Goal: Check status: Check status

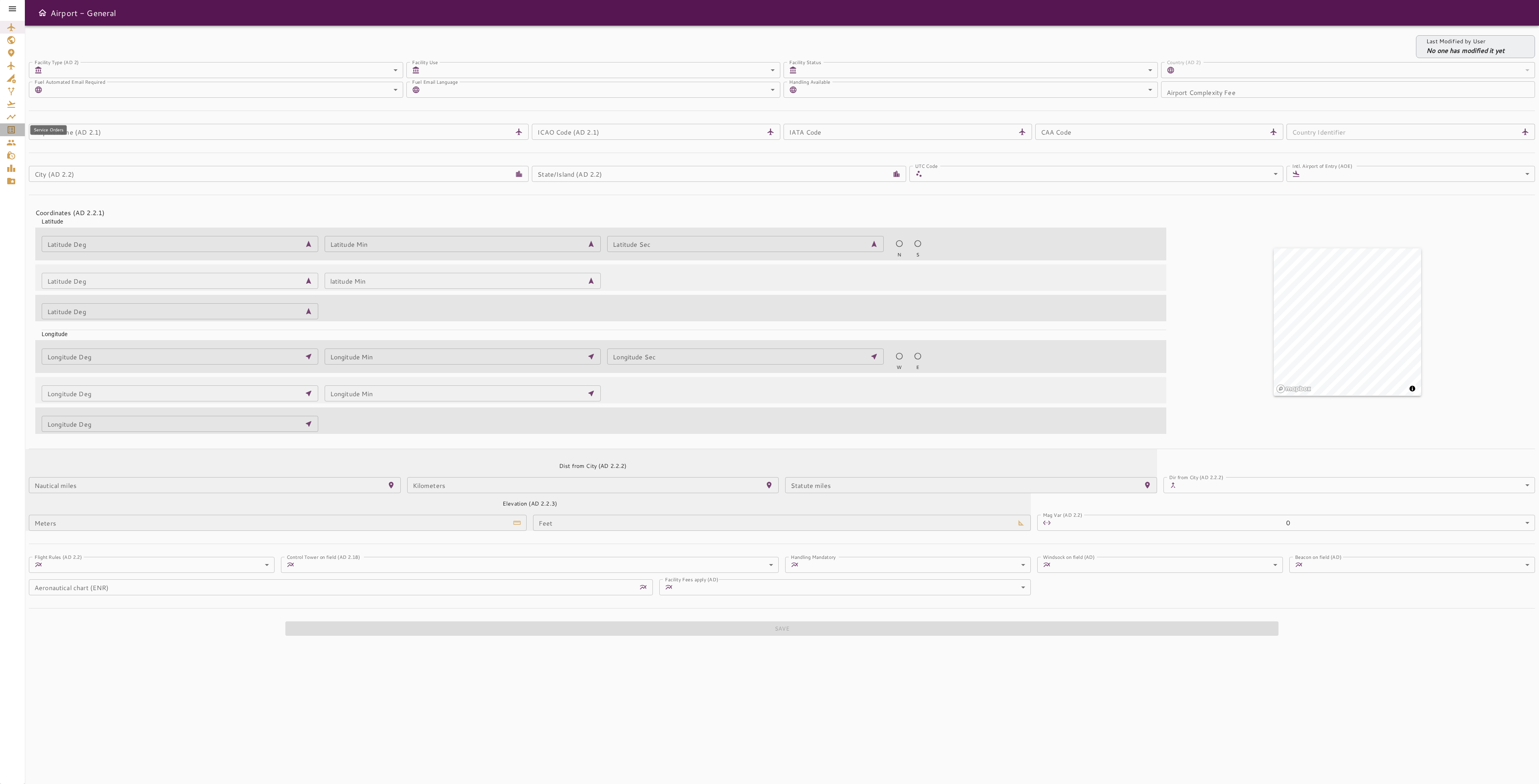
click at [15, 133] on icon "Service Orders" at bounding box center [11, 130] width 10 height 10
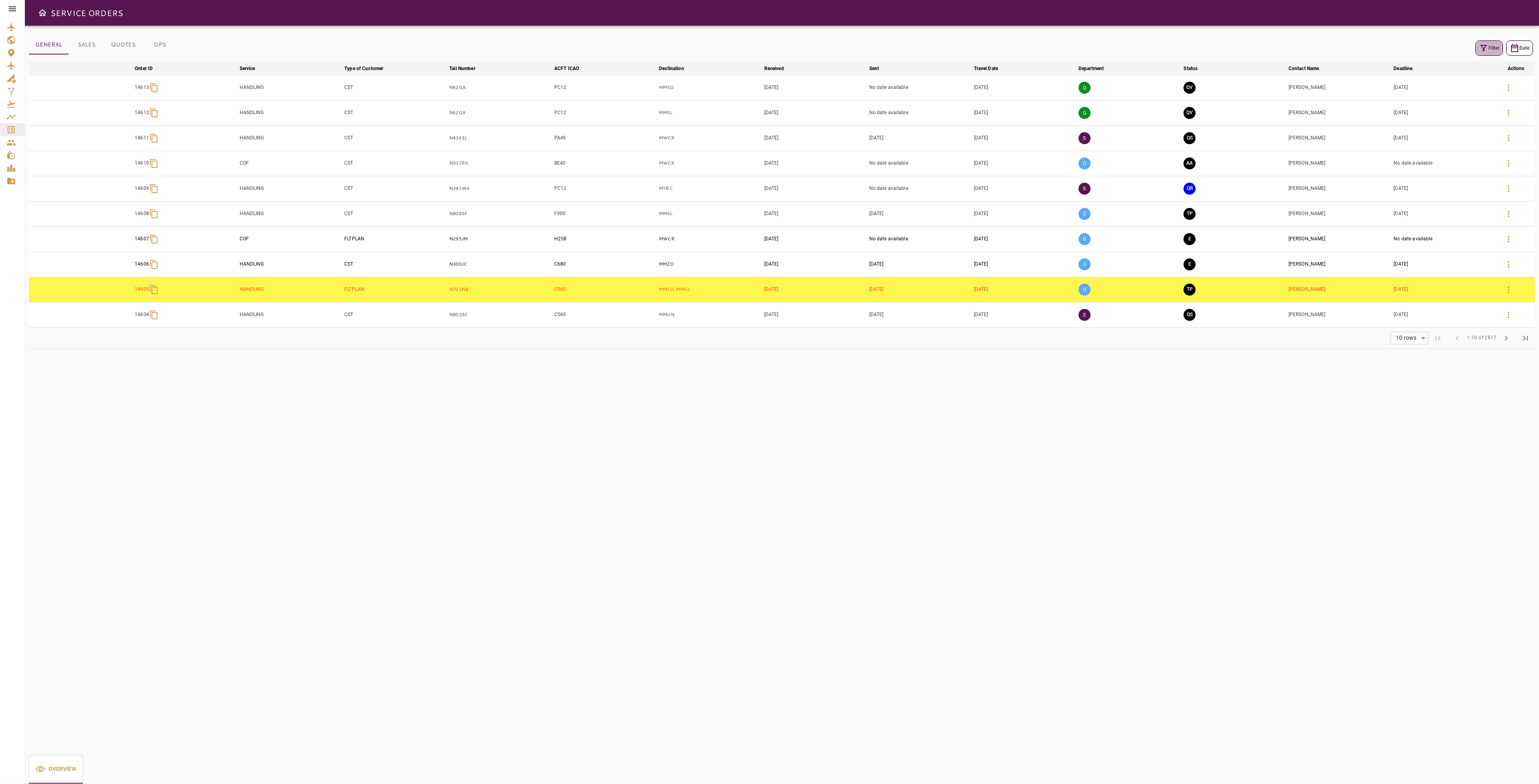
click at [1485, 50] on icon "button" at bounding box center [1483, 48] width 10 height 10
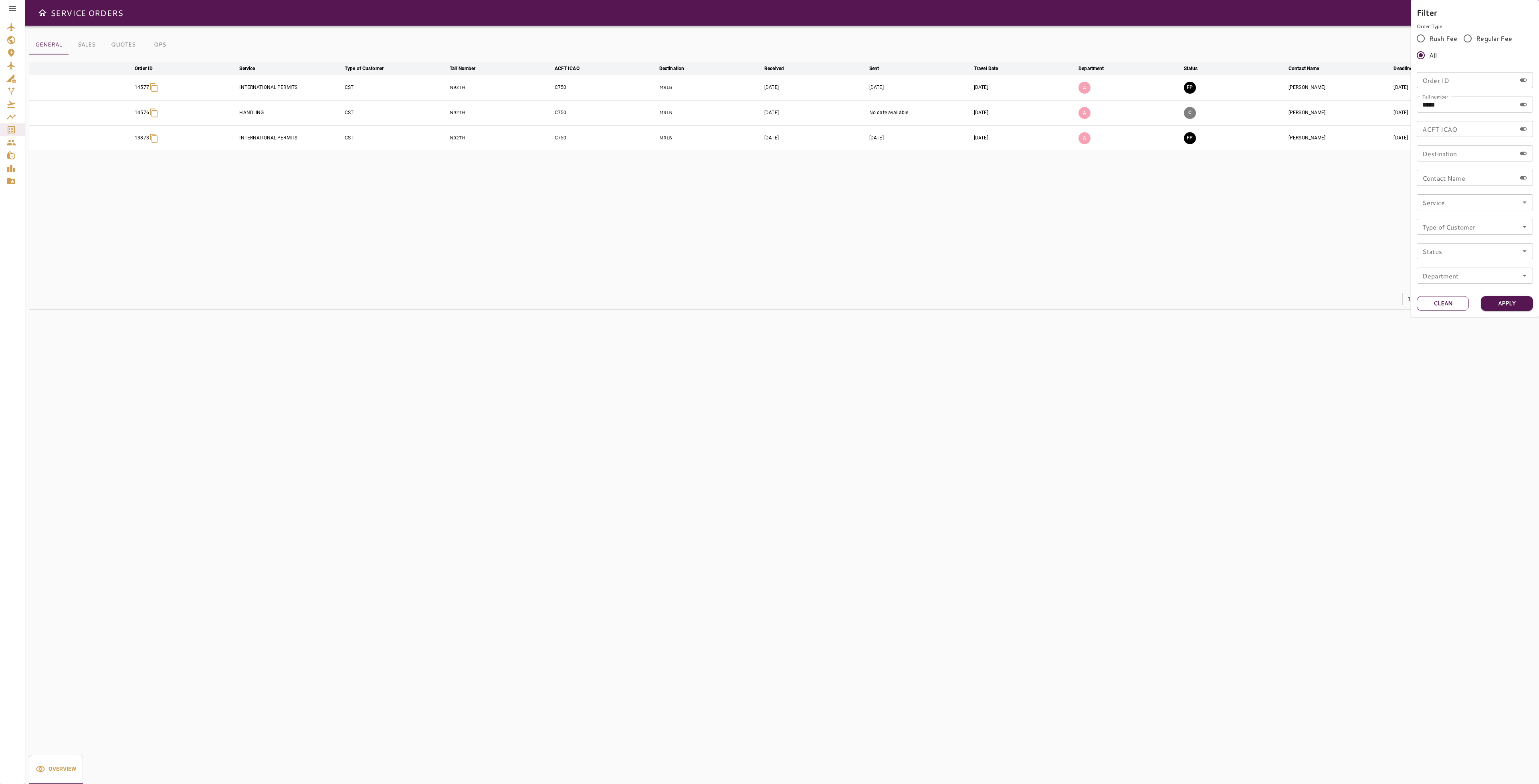
click at [1442, 300] on button "Clean" at bounding box center [1442, 303] width 52 height 15
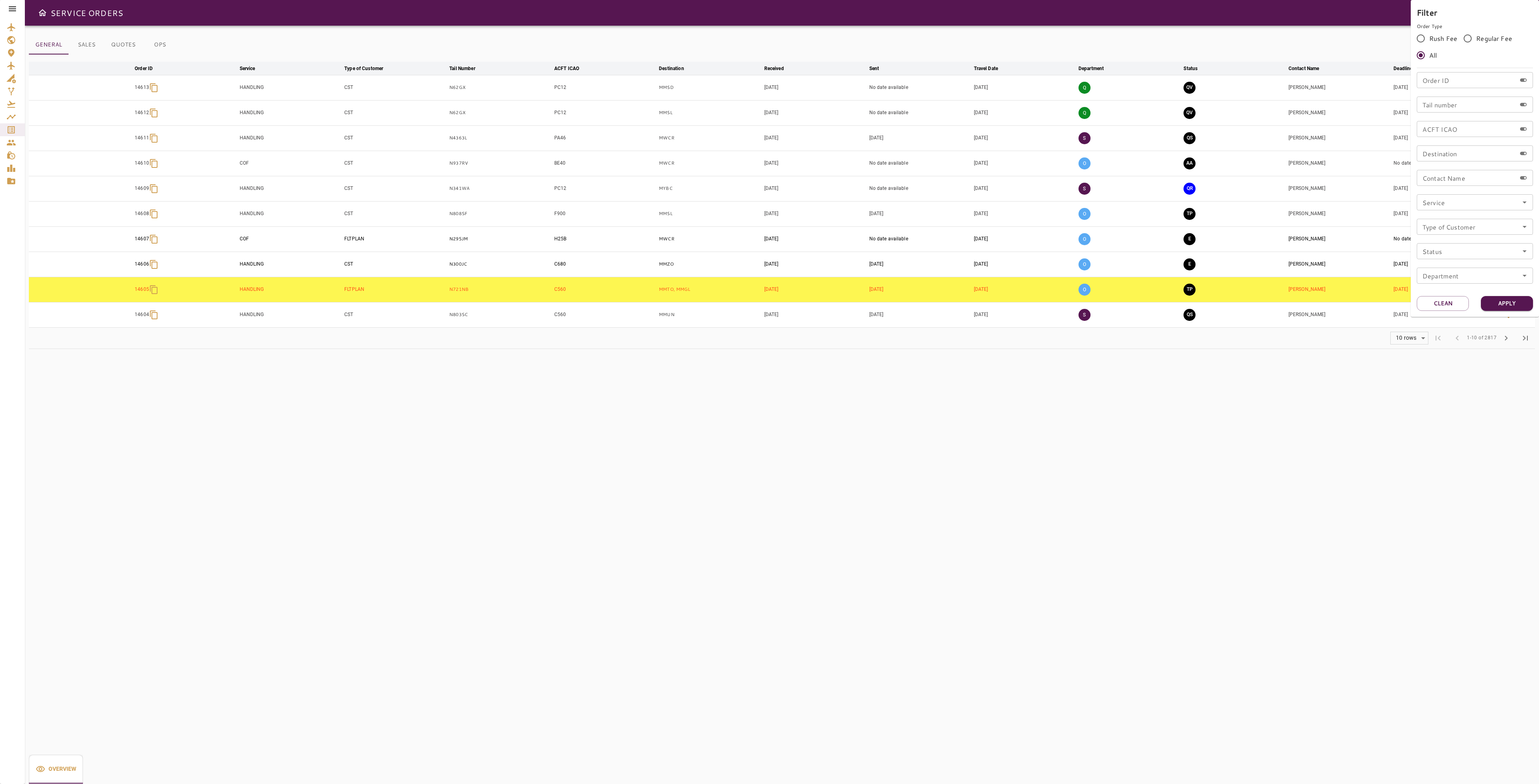
click at [1443, 106] on input "Tail number" at bounding box center [1466, 104] width 99 height 16
type input "******"
drag, startPoint x: 1492, startPoint y: 301, endPoint x: 1488, endPoint y: 305, distance: 5.7
click at [1492, 300] on button "Apply" at bounding box center [1507, 303] width 52 height 15
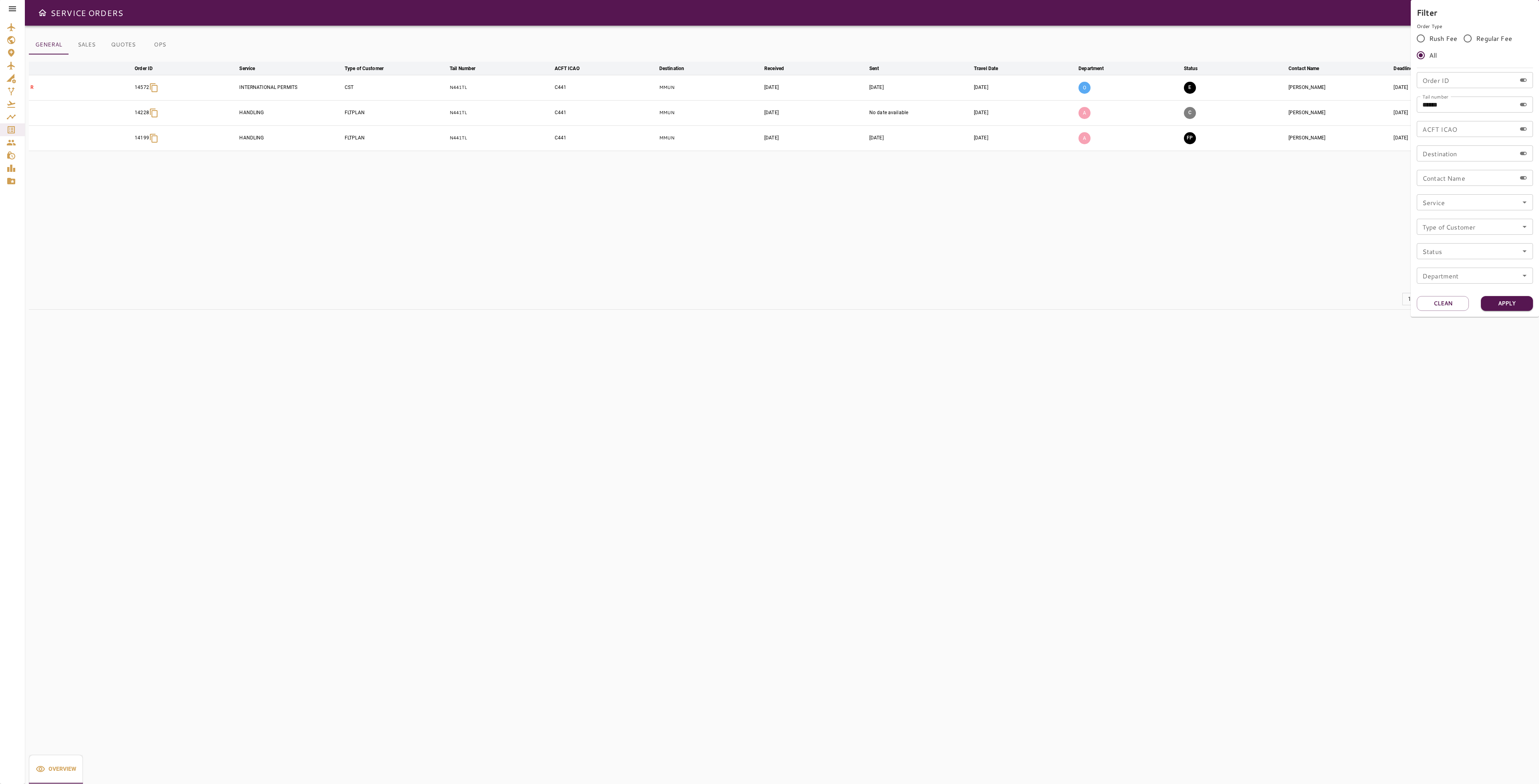
drag, startPoint x: 1152, startPoint y: 298, endPoint x: 1148, endPoint y: 295, distance: 5.0
click at [1150, 296] on div at bounding box center [770, 392] width 1539 height 784
drag, startPoint x: 1508, startPoint y: 86, endPoint x: 1504, endPoint y: 88, distance: 4.5
click at [1508, 85] on icon "button" at bounding box center [1509, 88] width 2 height 7
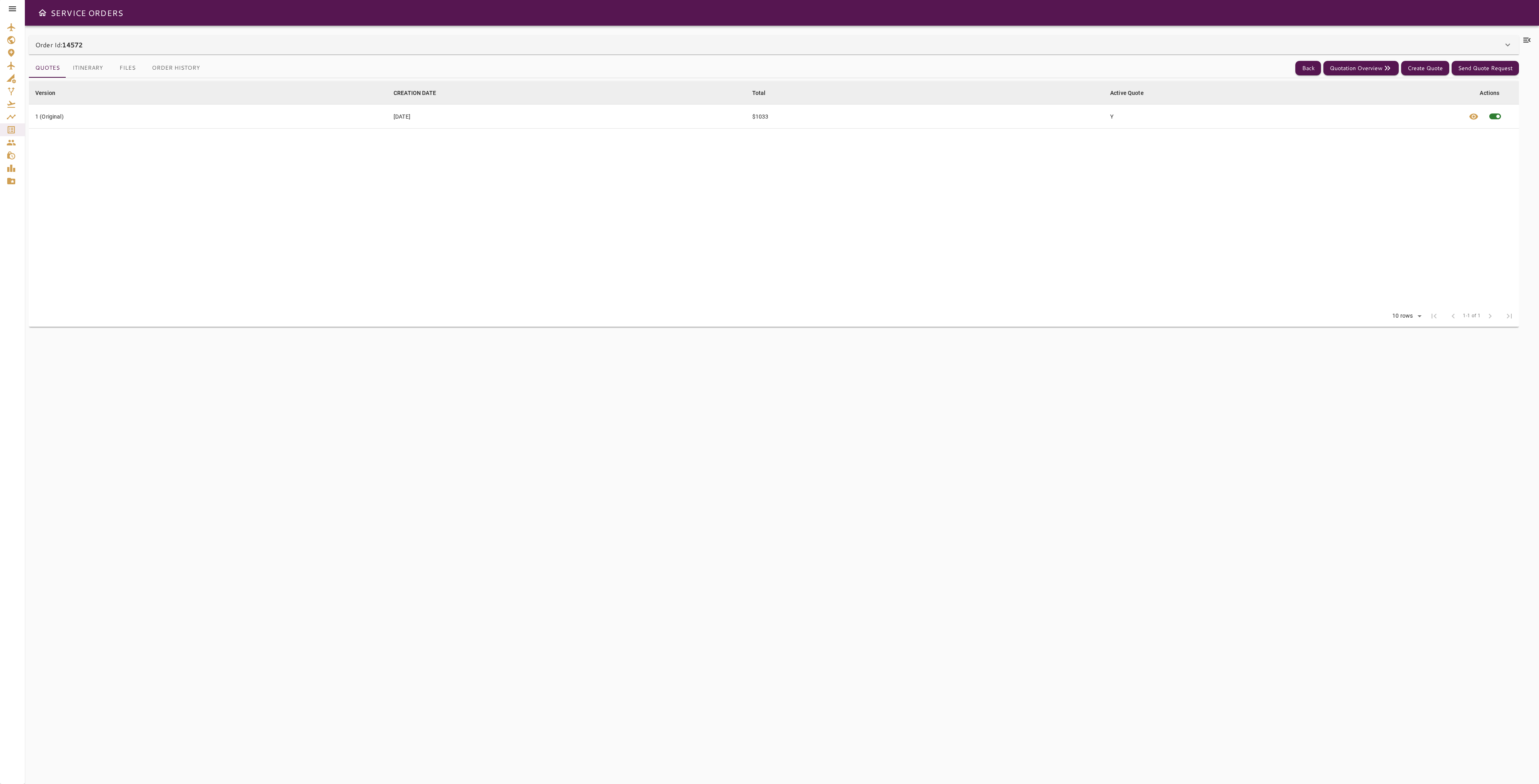
click at [1530, 39] on icon at bounding box center [1527, 40] width 10 height 10
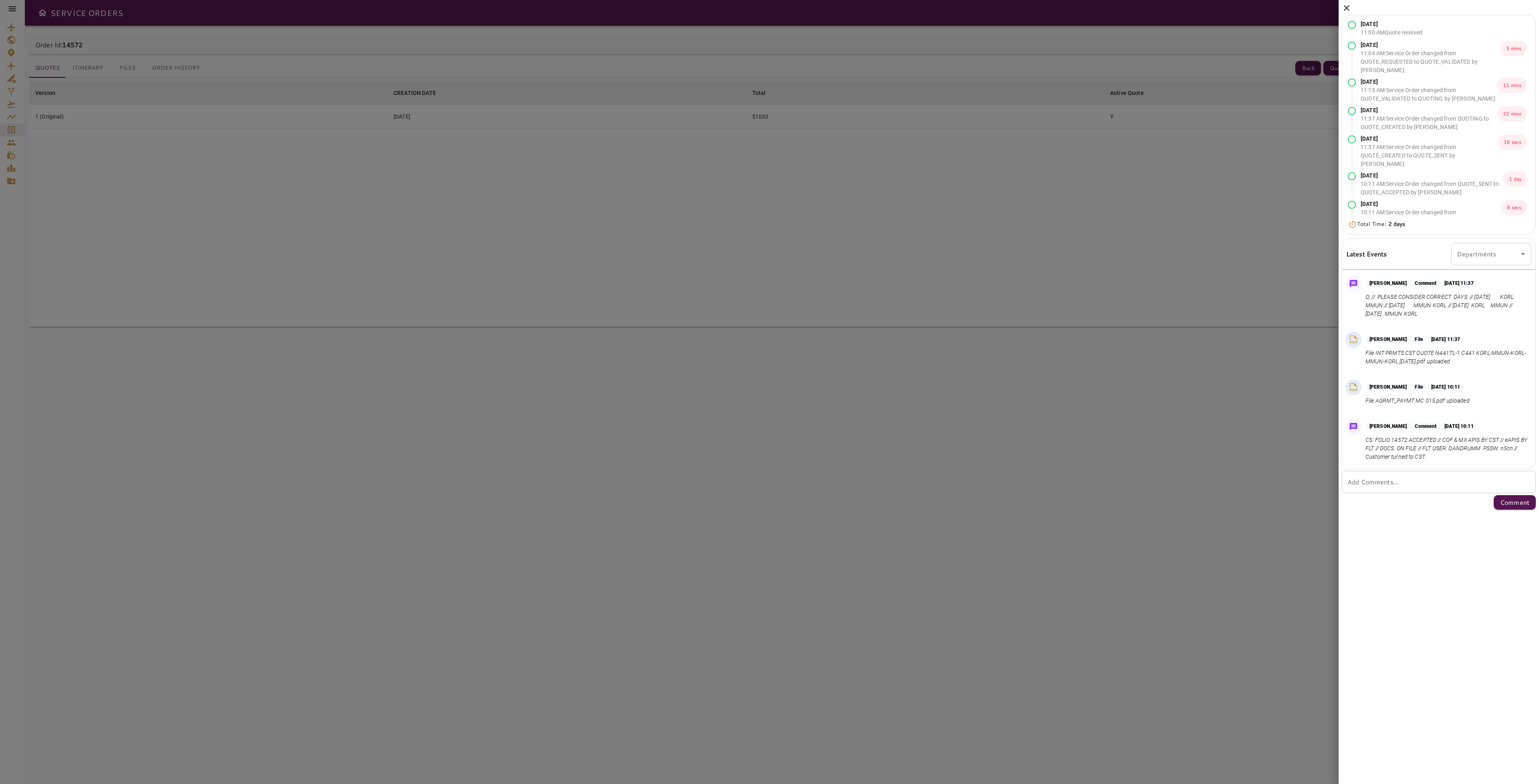
scroll to position [242, 0]
drag, startPoint x: 788, startPoint y: 408, endPoint x: 785, endPoint y: 402, distance: 6.7
click at [787, 408] on div at bounding box center [770, 392] width 1539 height 784
click at [1345, 8] on icon at bounding box center [1347, 8] width 10 height 10
